Goal: Browse casually: Explore the website without a specific task or goal

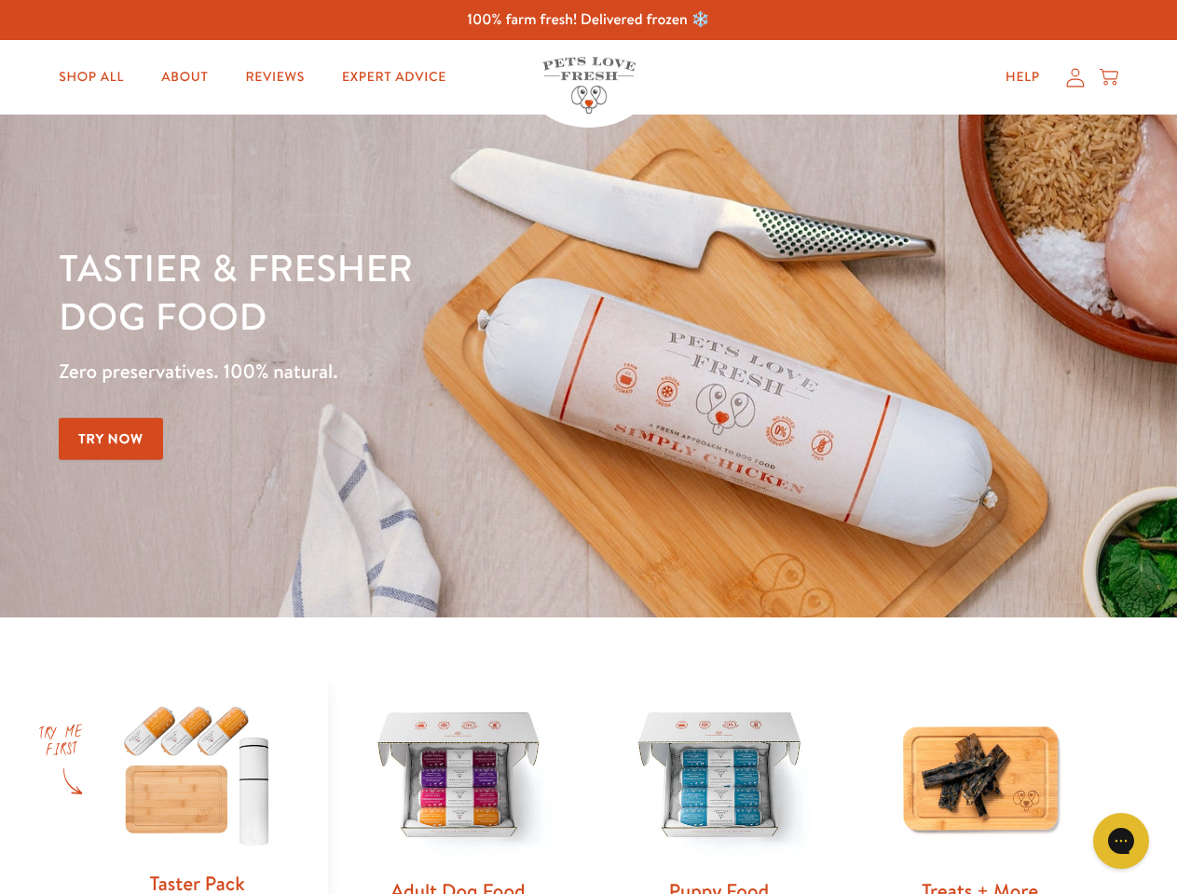
click at [588, 447] on div "Tastier & fresher dog food Zero preservatives. 100% natural. Try Now" at bounding box center [412, 366] width 706 height 246
click at [1121, 841] on icon "Gorgias live chat" at bounding box center [1120, 841] width 18 height 18
